Goal: Information Seeking & Learning: Learn about a topic

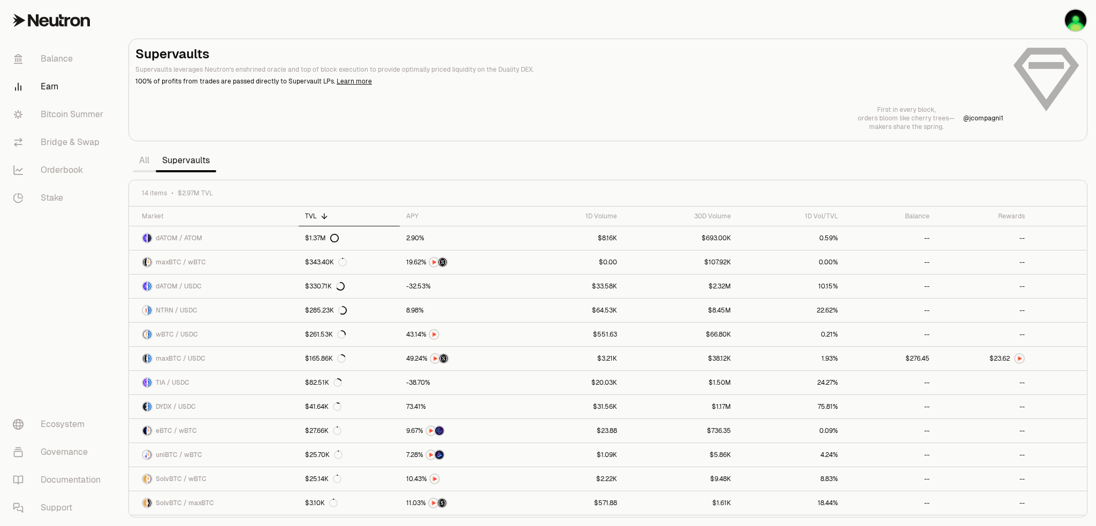
click at [143, 162] on link "All" at bounding box center [144, 160] width 23 height 21
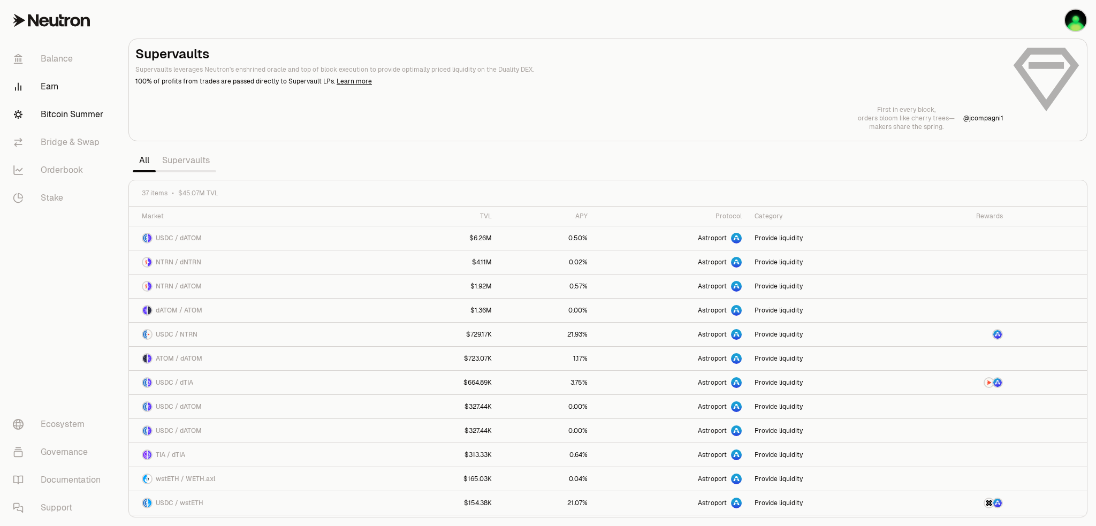
click at [57, 112] on link "Bitcoin Summer" at bounding box center [59, 115] width 111 height 28
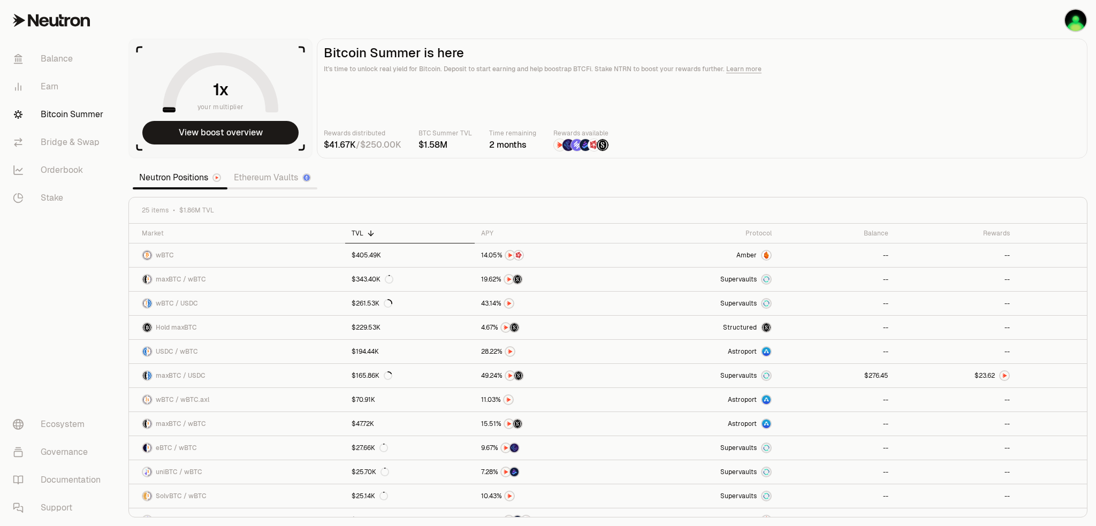
click at [251, 180] on link "Ethereum Vaults" at bounding box center [272, 177] width 90 height 21
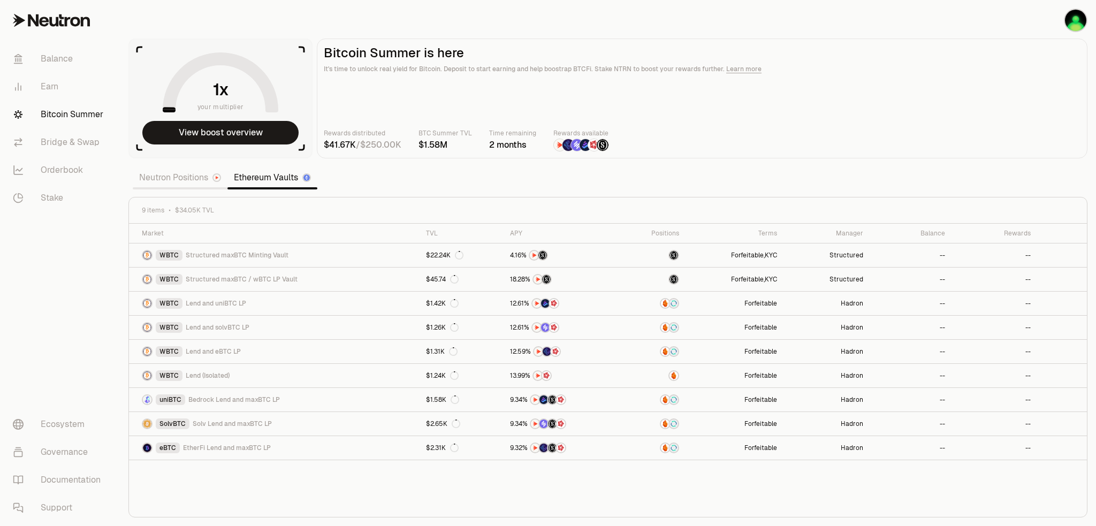
click at [655, 499] on div "Market TVL APY Positions Terms Manager Balance Rewards WBTC Structured maxBTC M…" at bounding box center [608, 371] width 958 height 294
click at [262, 489] on div "Market TVL APY Positions Terms Manager Balance Rewards WBTC Structured maxBTC M…" at bounding box center [608, 371] width 958 height 294
click at [562, 482] on div "Market TVL APY Positions Terms Manager Balance Rewards WBTC Structured maxBTC M…" at bounding box center [608, 371] width 958 height 294
click at [257, 487] on div "Market TVL APY Positions Terms Manager Balance Rewards WBTC Structured maxBTC M…" at bounding box center [608, 371] width 958 height 294
click at [150, 181] on link "Neutron Positions" at bounding box center [180, 177] width 95 height 21
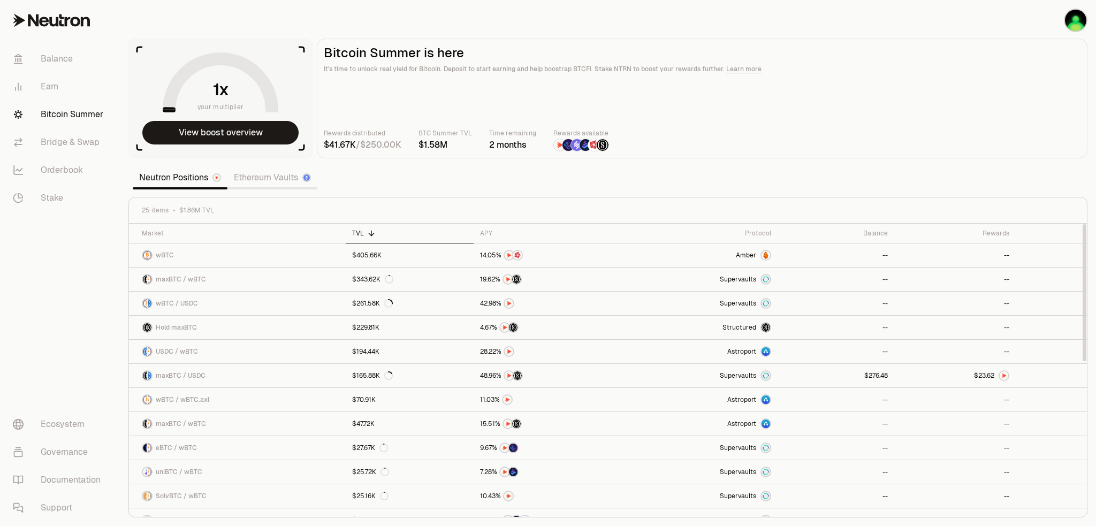
click at [372, 181] on section "your multiplier View boost overview Bitcoin Summer is here It's time to unlock …" at bounding box center [608, 263] width 976 height 526
click at [287, 179] on link "Ethereum Vaults" at bounding box center [272, 177] width 90 height 21
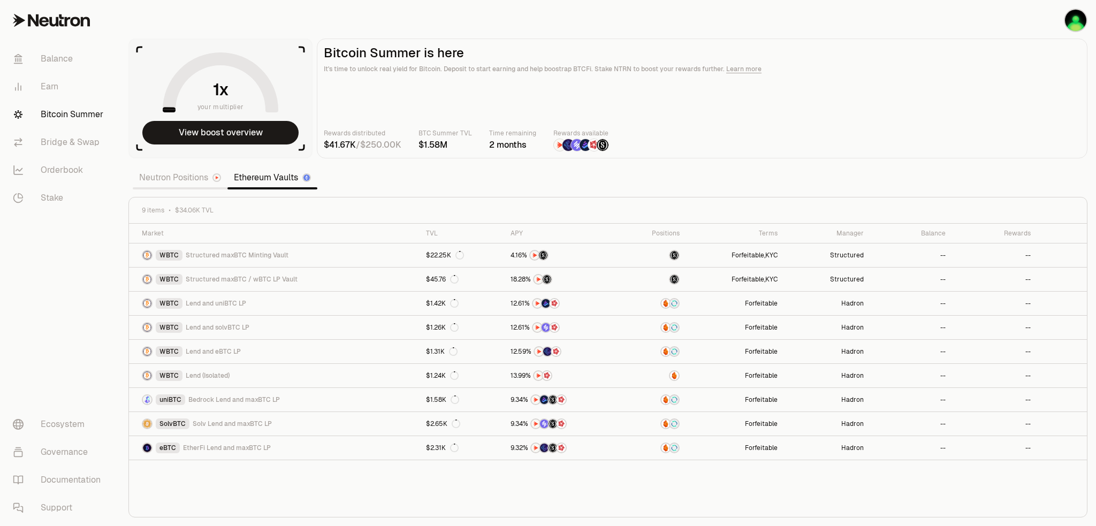
click at [652, 176] on section "your multiplier View boost overview Bitcoin Summer is here It's time to unlock …" at bounding box center [608, 263] width 976 height 526
click at [525, 172] on section "your multiplier View boost overview Bitcoin Summer is here It's time to unlock …" at bounding box center [608, 263] width 976 height 526
drag, startPoint x: 495, startPoint y: 175, endPoint x: 461, endPoint y: 178, distance: 33.9
click at [495, 174] on section "your multiplier View boost overview Bitcoin Summer is here It's time to unlock …" at bounding box center [608, 263] width 976 height 526
click at [368, 492] on div "Market TVL APY Positions Terms Manager Balance Rewards WBTC Structured maxBTC M…" at bounding box center [608, 371] width 958 height 294
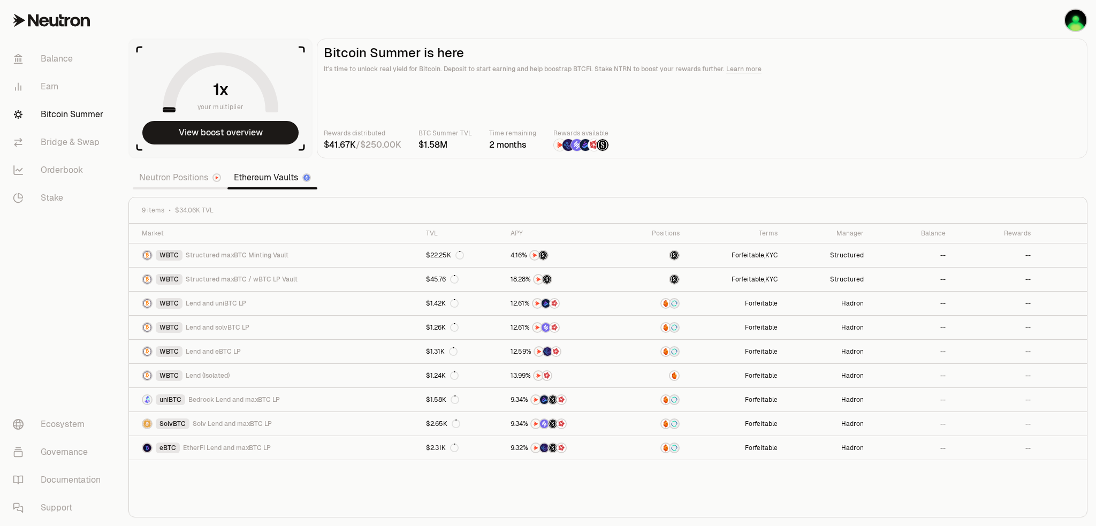
click at [164, 178] on link "Neutron Positions" at bounding box center [180, 177] width 95 height 21
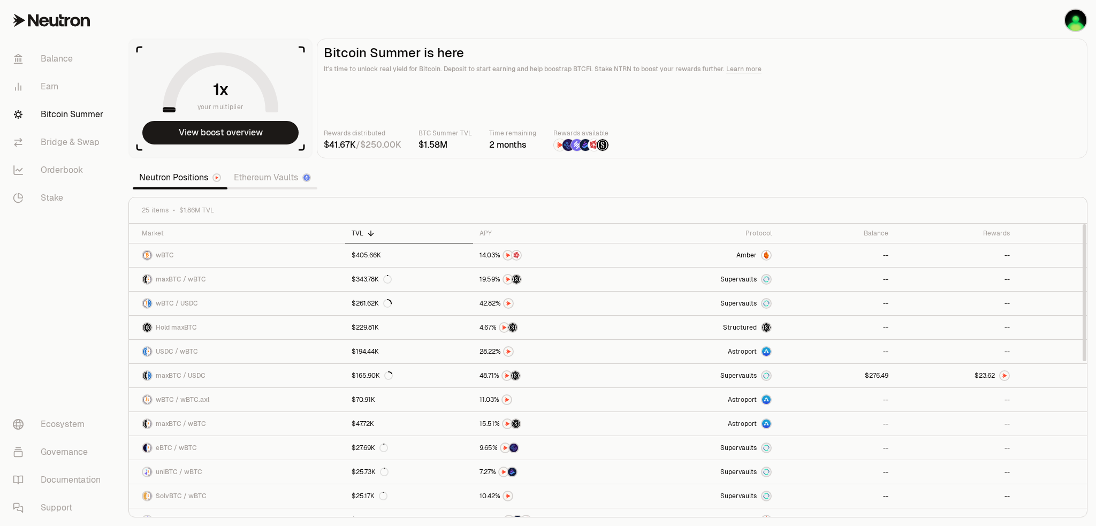
click at [675, 180] on section "your multiplier View boost overview Bitcoin Summer is here It's time to unlock …" at bounding box center [608, 263] width 976 height 526
click at [715, 179] on section "your multiplier View boost overview Bitcoin Summer is here It's time to unlock …" at bounding box center [608, 263] width 976 height 526
click at [714, 187] on section "your multiplier View boost overview Bitcoin Summer is here It's time to unlock …" at bounding box center [608, 263] width 976 height 526
click at [253, 181] on link "Ethereum Vaults" at bounding box center [272, 177] width 90 height 21
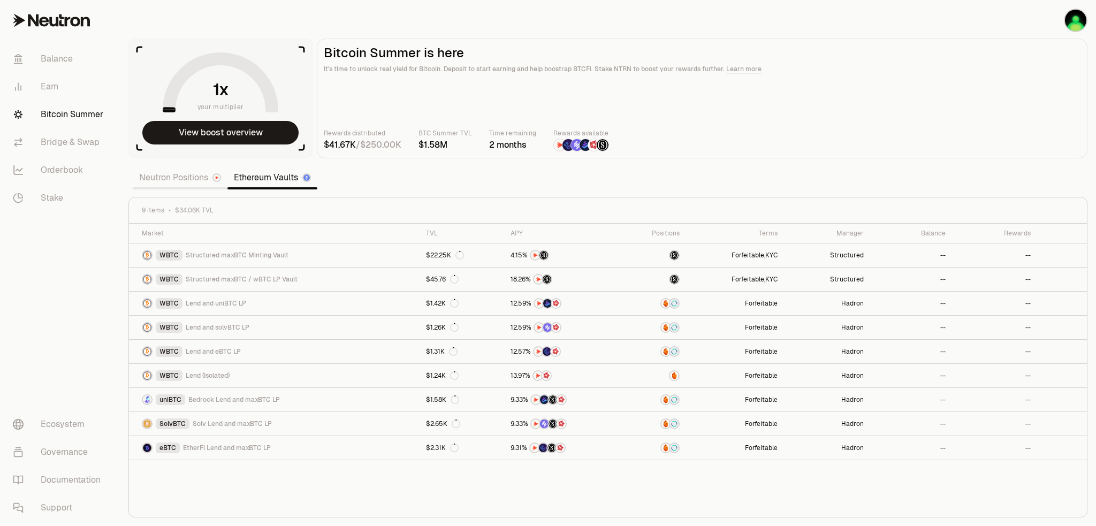
click at [759, 171] on section "your multiplier View boost overview Bitcoin Summer is here It's time to unlock …" at bounding box center [608, 263] width 976 height 526
click at [478, 189] on section "your multiplier View boost overview Bitcoin Summer is here It's time to unlock …" at bounding box center [608, 263] width 976 height 526
click at [624, 192] on section "your multiplier View boost overview Bitcoin Summer is here It's time to unlock …" at bounding box center [608, 263] width 976 height 526
click at [518, 180] on section "your multiplier View boost overview Bitcoin Summer is here It's time to unlock …" at bounding box center [608, 263] width 976 height 526
click at [510, 173] on section "your multiplier View boost overview Bitcoin Summer is here It's time to unlock …" at bounding box center [608, 263] width 976 height 526
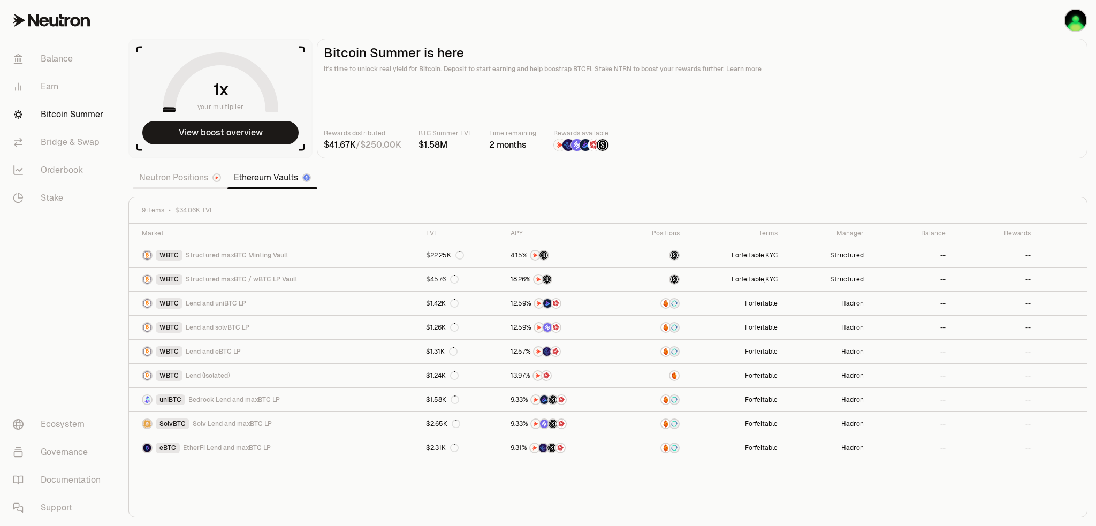
click at [467, 182] on section "your multiplier View boost overview Bitcoin Summer is here It's time to unlock …" at bounding box center [608, 263] width 976 height 526
click at [608, 177] on section "your multiplier View boost overview Bitcoin Summer is here It's time to unlock …" at bounding box center [608, 263] width 976 height 526
click at [419, 190] on section "your multiplier View boost overview Bitcoin Summer is here It's time to unlock …" at bounding box center [608, 263] width 976 height 526
